Goal: Task Accomplishment & Management: Use online tool/utility

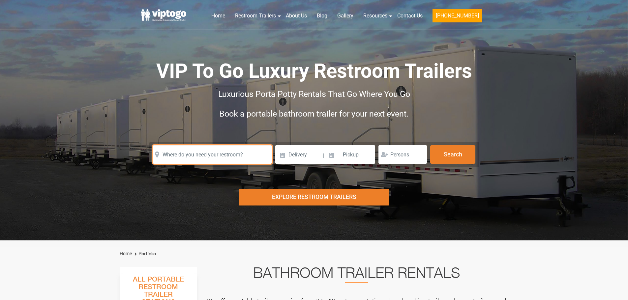
click at [211, 148] on input "text" at bounding box center [212, 154] width 119 height 18
click at [216, 153] on input "[STREET_ADDRESS]" at bounding box center [212, 154] width 119 height 18
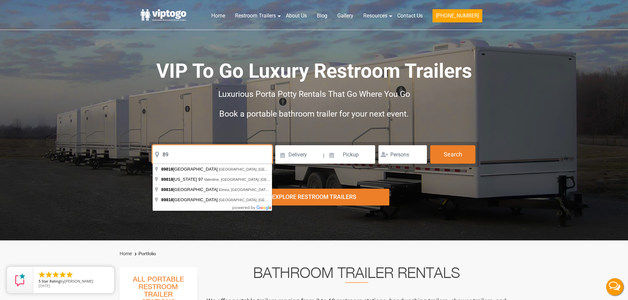
type input "8"
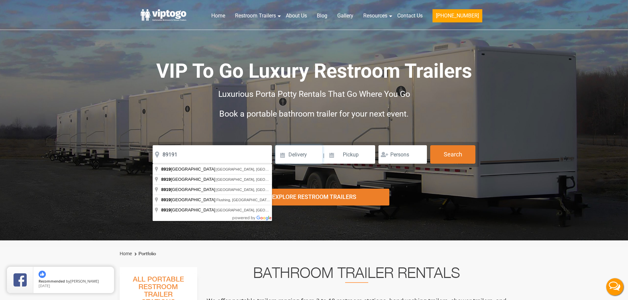
click button "autobtn" at bounding box center [0, 0] width 0 height 0
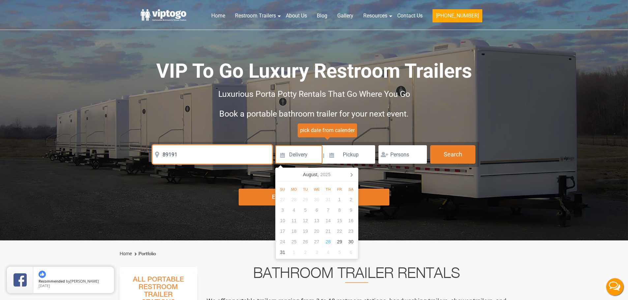
click at [203, 153] on input "89191" at bounding box center [212, 154] width 119 height 18
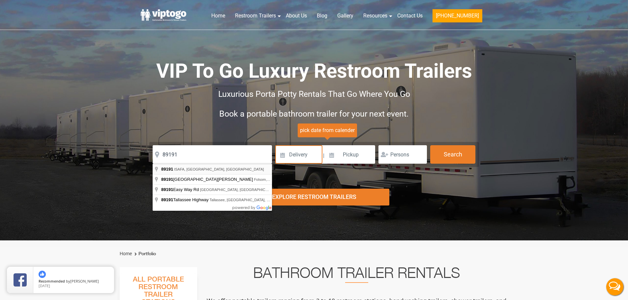
type input "ISAFA, NV 89191, [GEOGRAPHIC_DATA]"
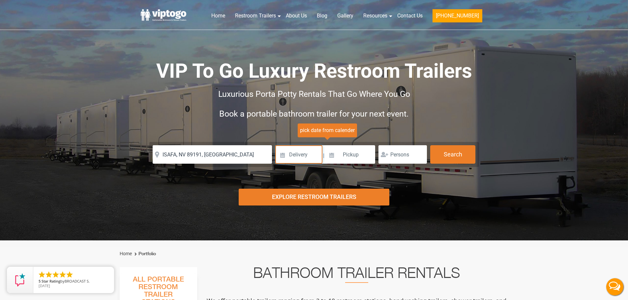
click at [314, 152] on input at bounding box center [298, 154] width 47 height 18
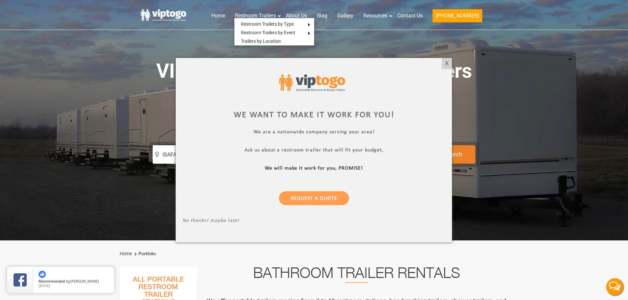
drag, startPoint x: 53, startPoint y: 240, endPoint x: 57, endPoint y: 247, distance: 8.3
drag, startPoint x: 57, startPoint y: 247, endPoint x: 445, endPoint y: 60, distance: 430.5
click at [445, 60] on div "X" at bounding box center [447, 63] width 10 height 11
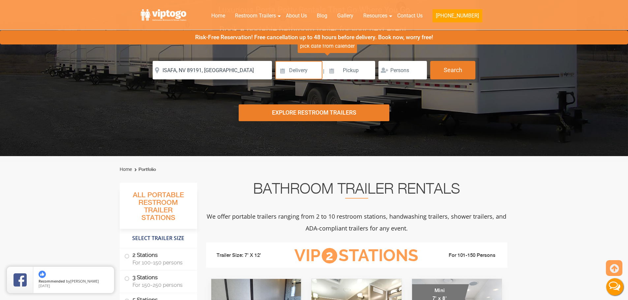
scroll to position [165, 0]
